Goal: Share content

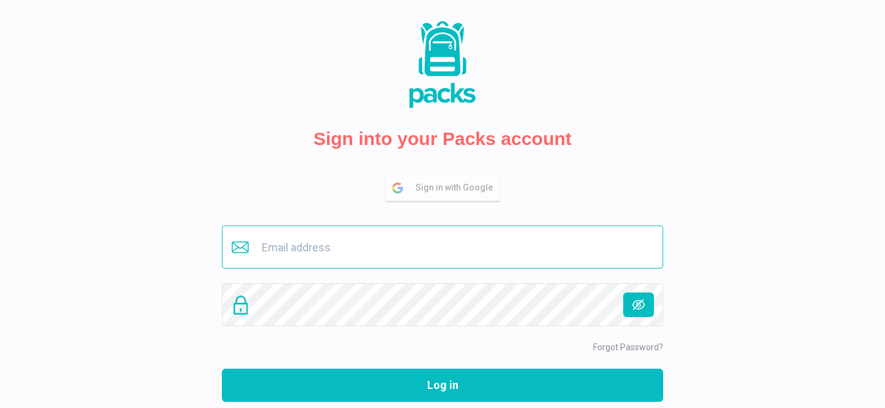
type input "giulia@italiantimezone.com"
click at [318, 248] on input "giulia@italiantimezone.com" at bounding box center [442, 247] width 441 height 43
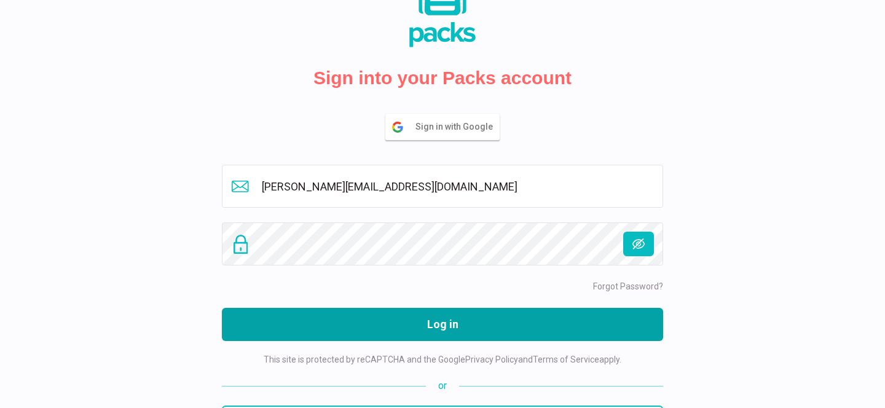
scroll to position [63, 0]
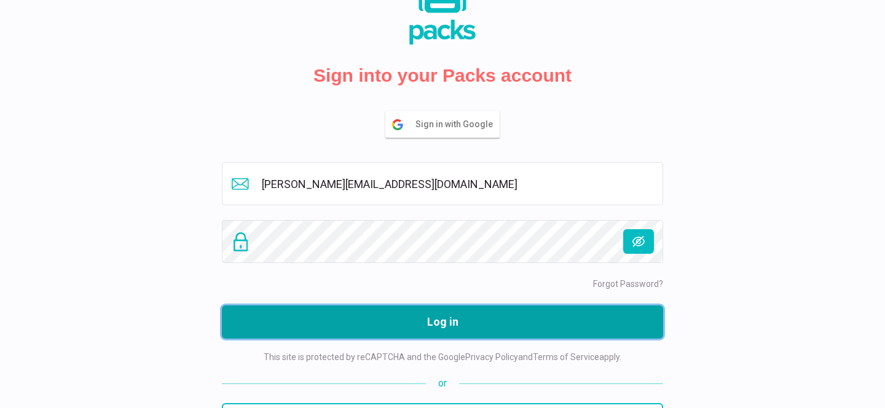
click at [476, 329] on button "Log in" at bounding box center [442, 321] width 441 height 33
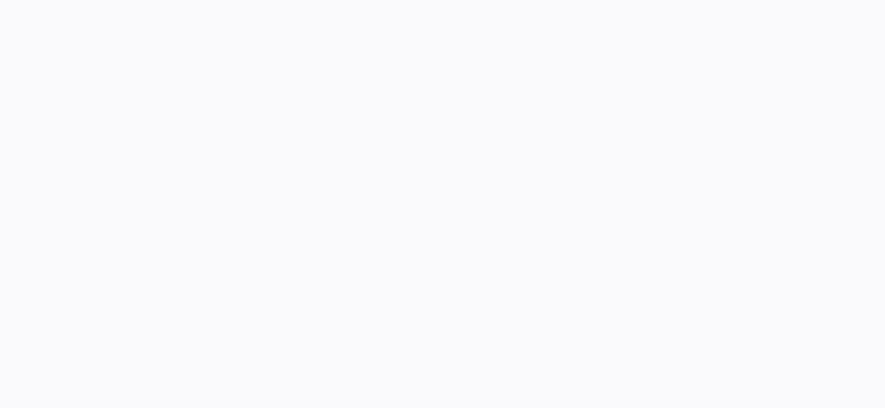
scroll to position [0, 0]
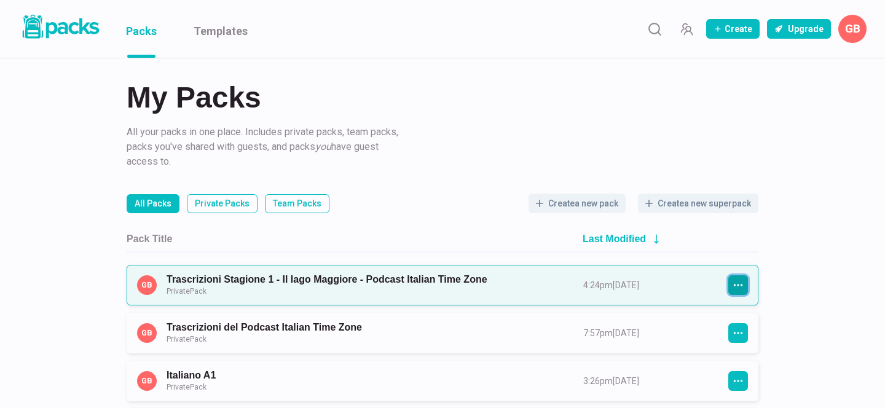
click at [737, 289] on icon "button" at bounding box center [737, 285] width 11 height 11
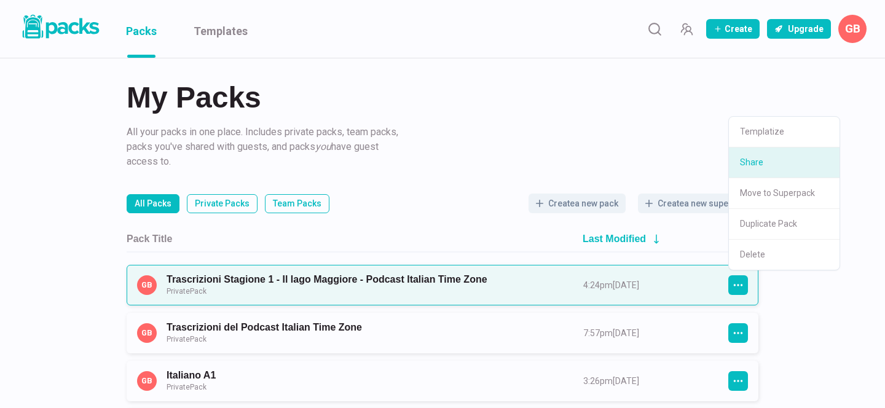
click at [756, 167] on button "Share" at bounding box center [784, 162] width 111 height 31
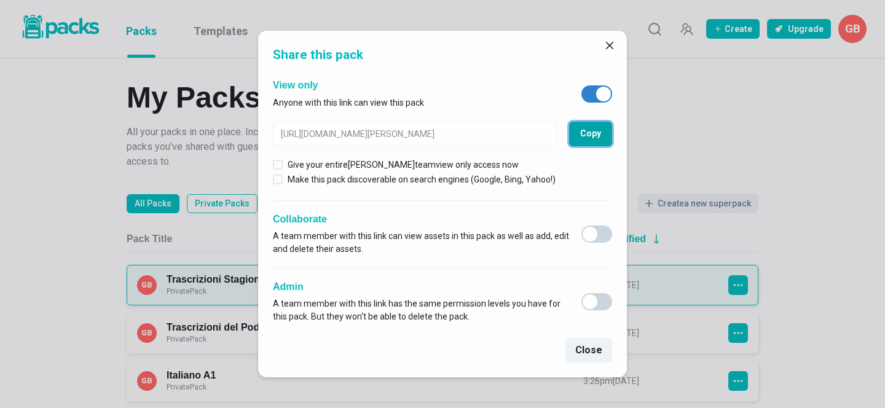
click at [594, 129] on button "Copy" at bounding box center [590, 134] width 43 height 25
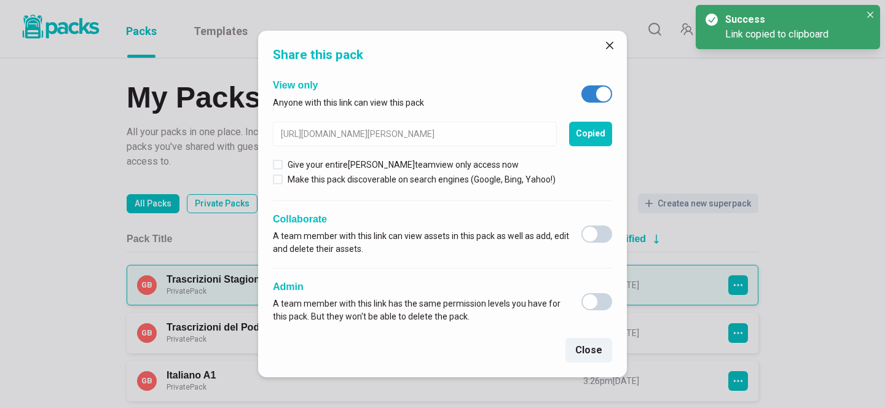
click at [721, 129] on div "Share this pack View only Anyone with this link can view this pack [URL][DOMAIN…" at bounding box center [442, 204] width 885 height 408
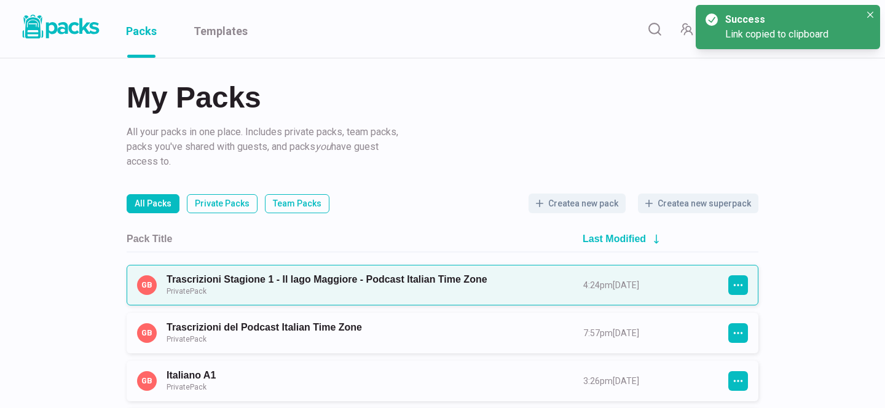
click at [296, 279] on link "Trascrizioni Stagione 1 - Il lago Maggiore - Podcast Italian Time Zone Private …" at bounding box center [364, 284] width 395 height 23
